Goal: Task Accomplishment & Management: Use online tool/utility

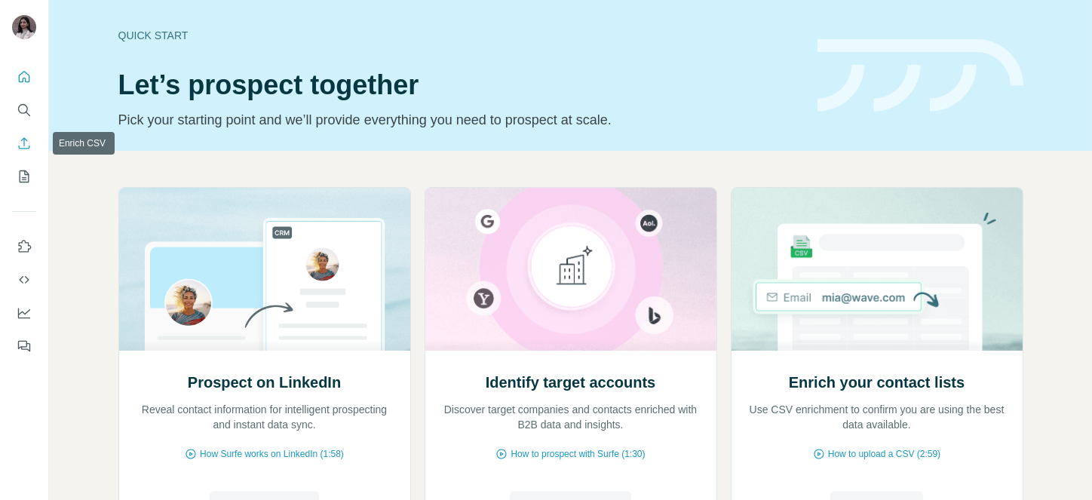
click at [22, 139] on icon "Enrich CSV" at bounding box center [24, 142] width 11 height 11
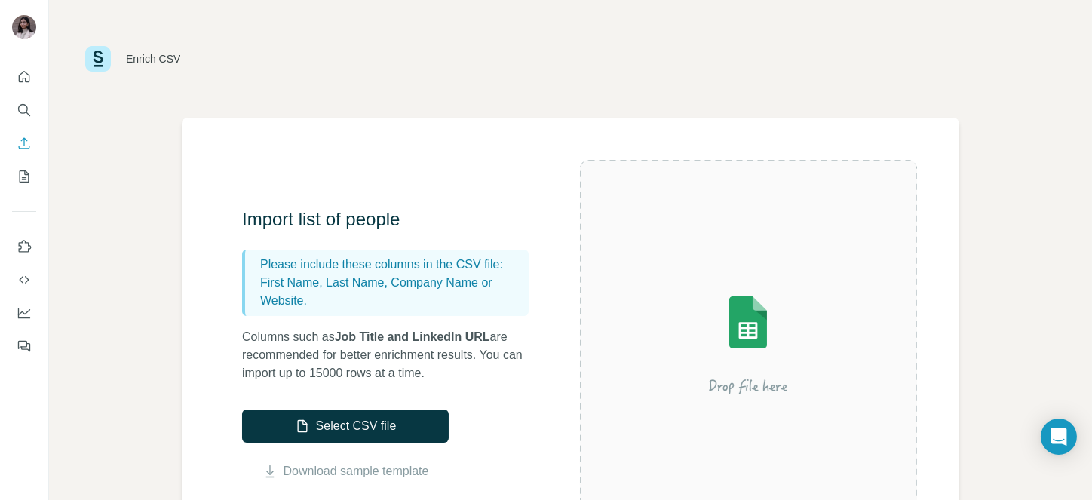
scroll to position [112, 0]
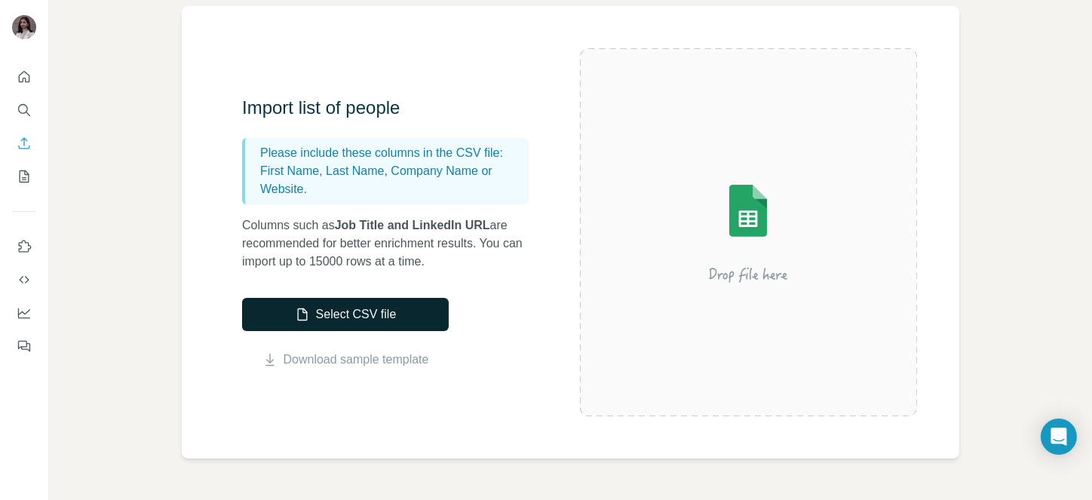
click at [358, 304] on button "Select CSV file" at bounding box center [345, 314] width 207 height 33
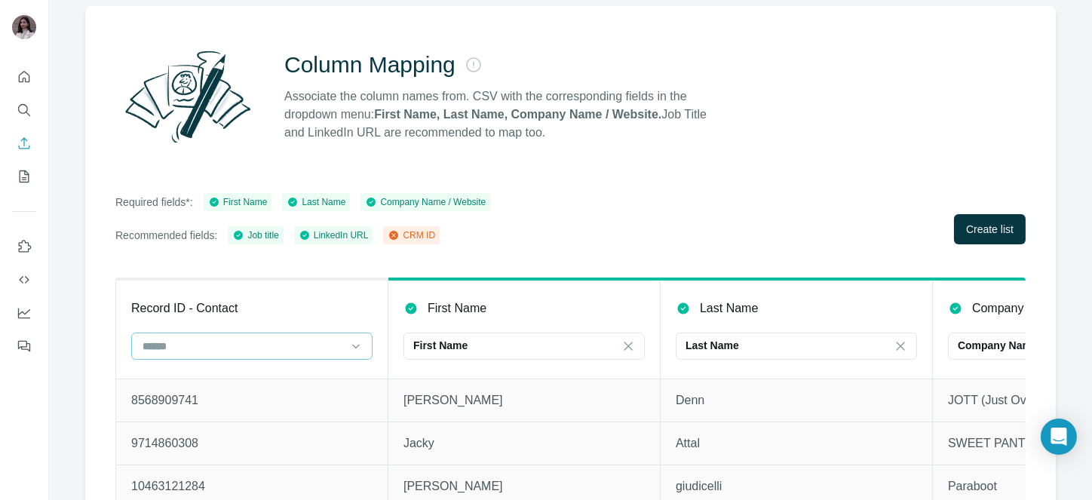
click at [307, 339] on input at bounding box center [243, 346] width 204 height 17
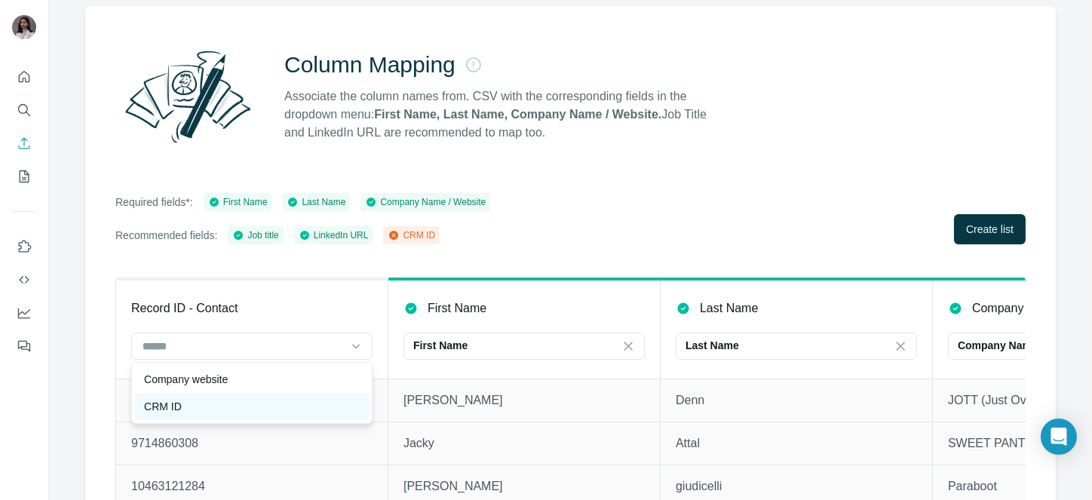
click at [198, 403] on div "CRM ID" at bounding box center [252, 406] width 216 height 15
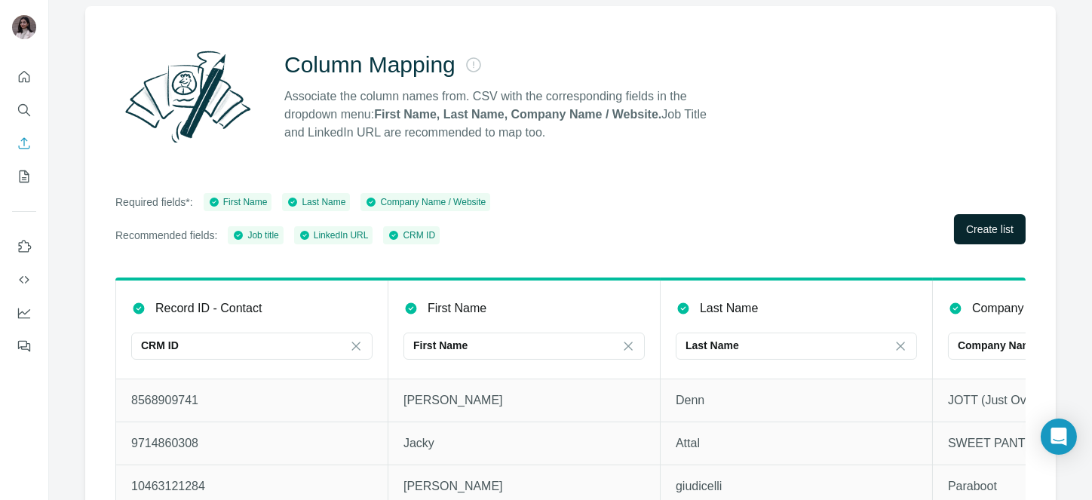
click at [977, 225] on span "Create list" at bounding box center [990, 229] width 48 height 15
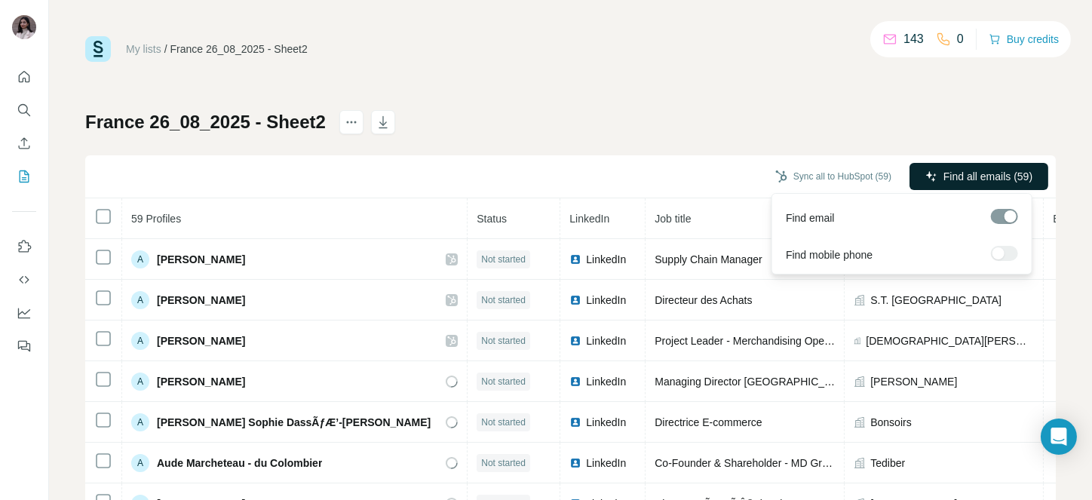
click at [951, 166] on button "Find all emails (59)" at bounding box center [979, 176] width 139 height 27
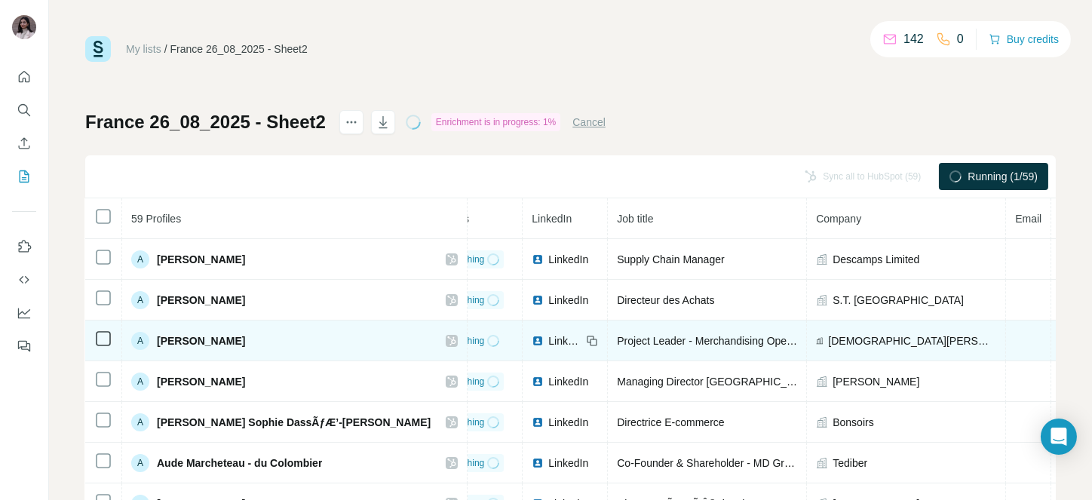
scroll to position [0, 235]
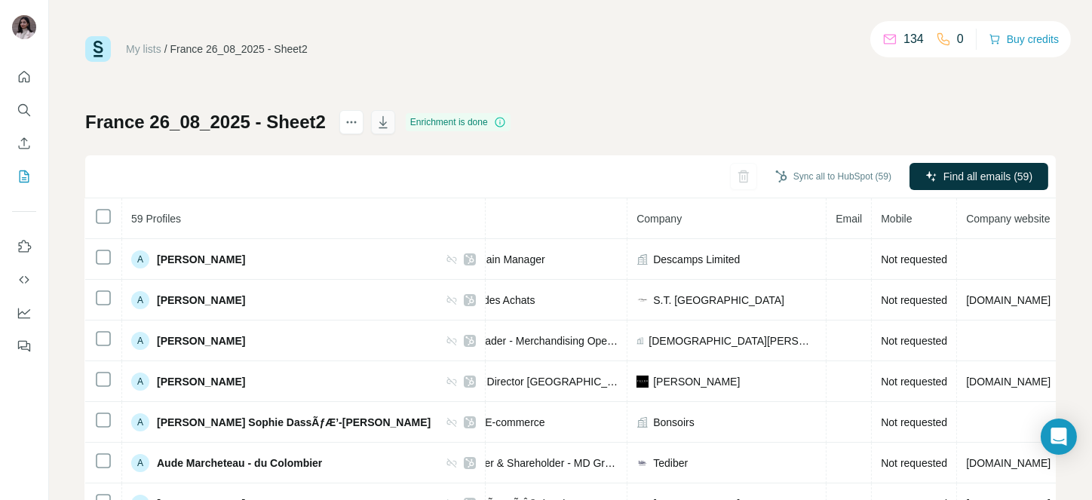
click at [381, 124] on icon "button" at bounding box center [383, 122] width 15 height 15
